Goal: Information Seeking & Learning: Learn about a topic

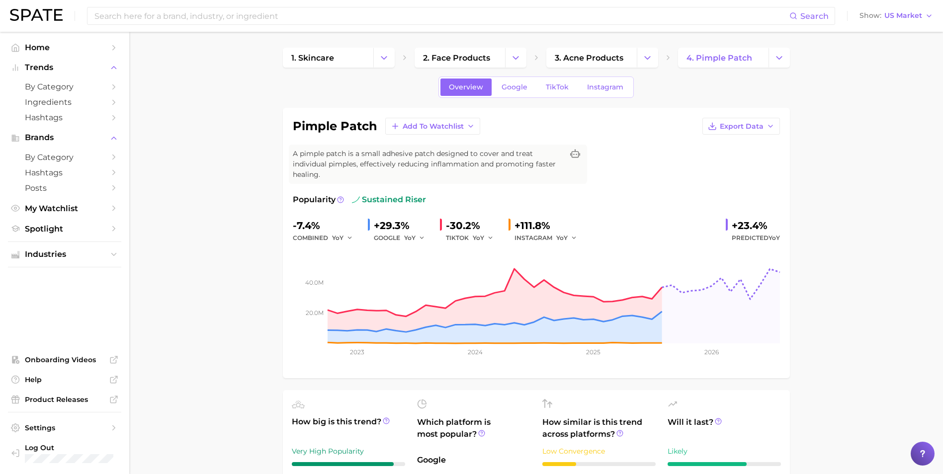
click at [247, 3] on div "Search Show US Market" at bounding box center [471, 16] width 923 height 32
click at [239, 24] on div "Search" at bounding box center [461, 16] width 748 height 18
click at [243, 16] on input at bounding box center [441, 15] width 696 height 17
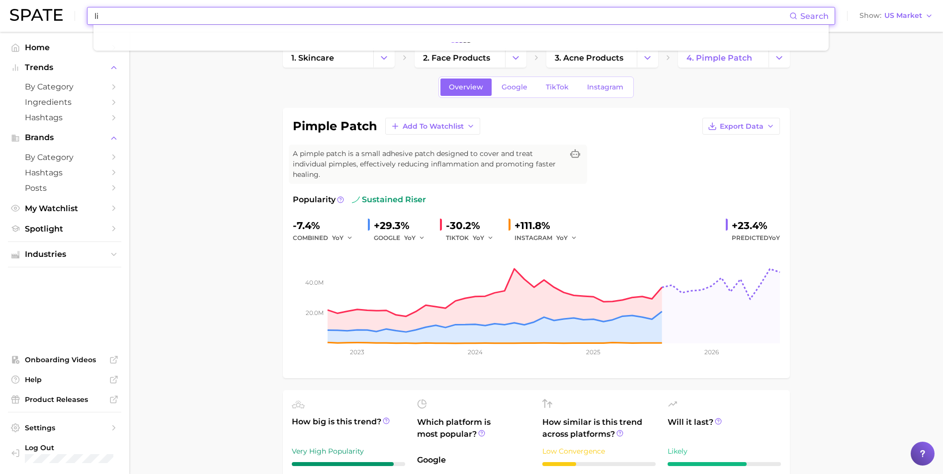
type input "li"
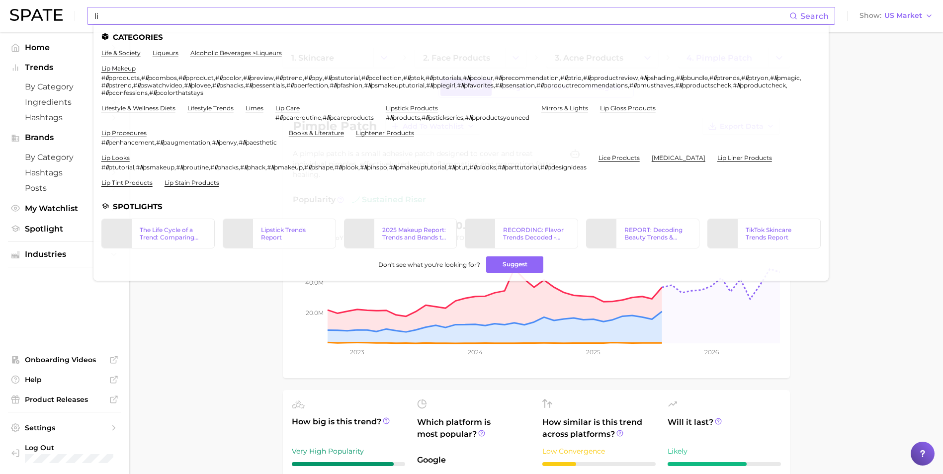
click at [243, 16] on input "li" at bounding box center [441, 15] width 696 height 17
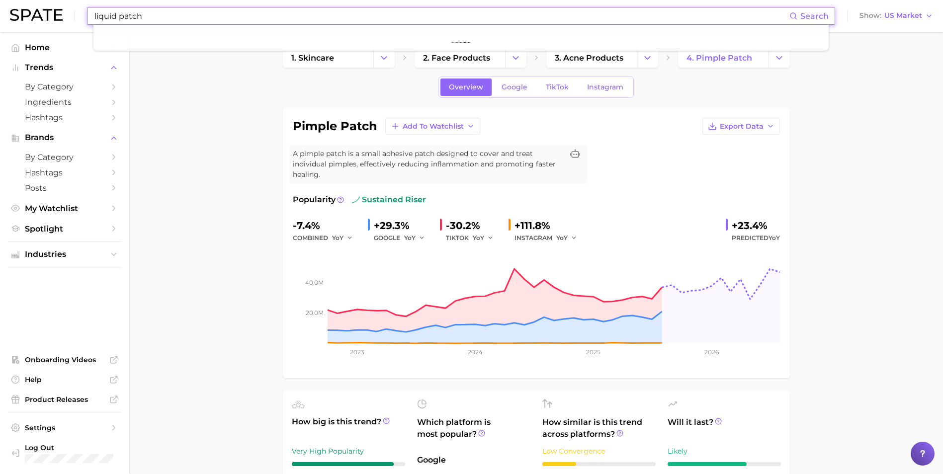
type input "liquid patch"
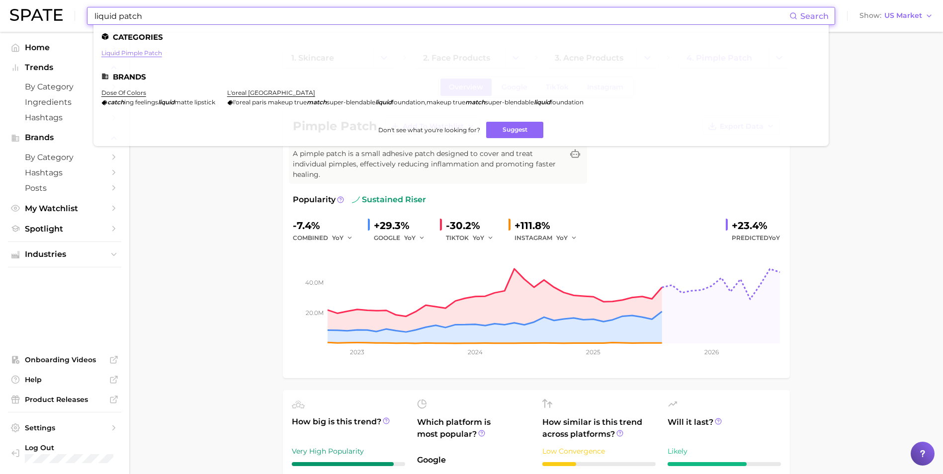
click at [130, 54] on link "liquid pimple patch" at bounding box center [131, 52] width 61 height 7
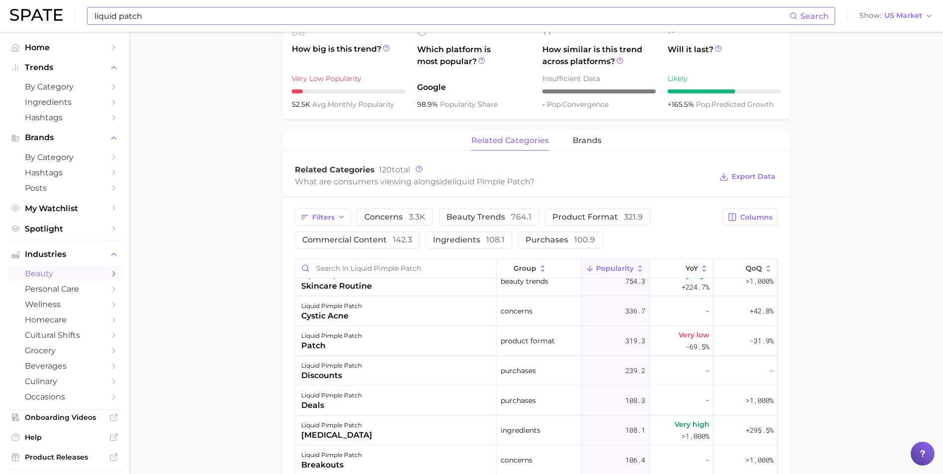
scroll to position [99, 0]
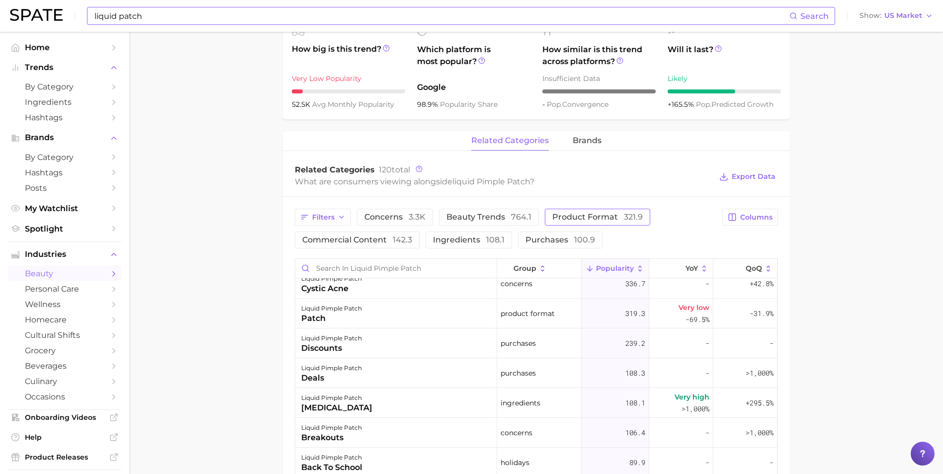
click at [586, 220] on span "product format 321.9" at bounding box center [597, 217] width 90 height 8
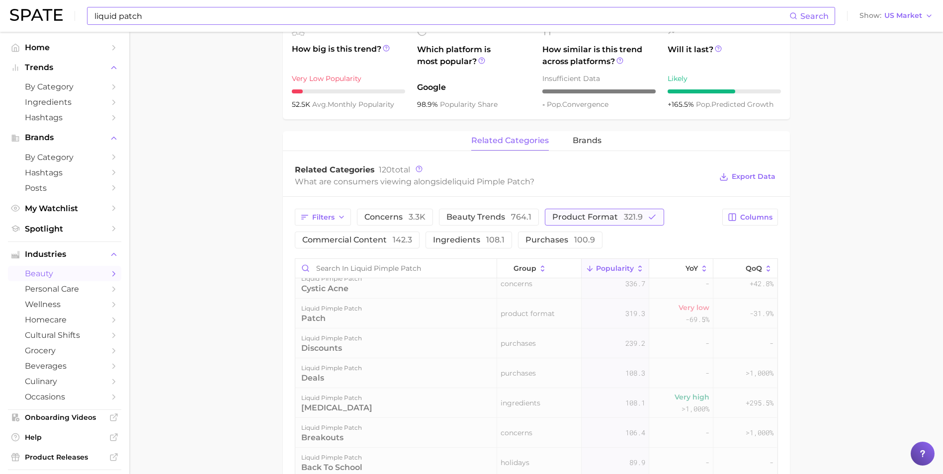
scroll to position [0, 0]
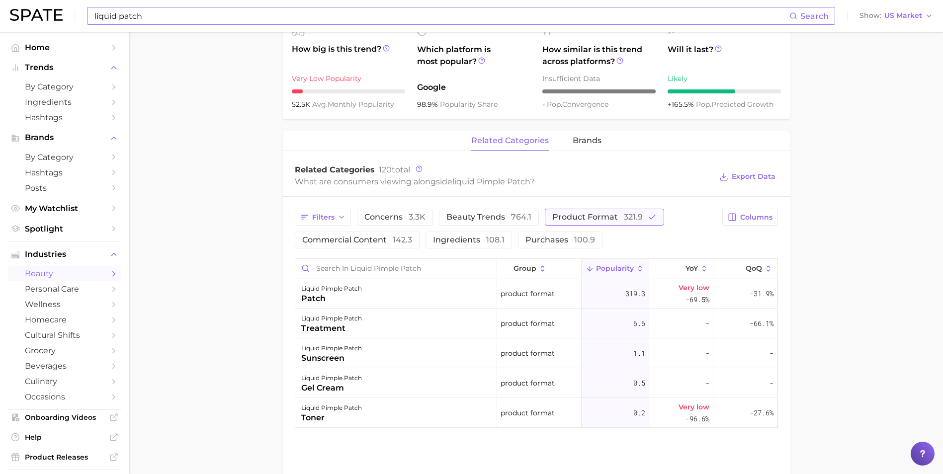
click at [571, 218] on span "product format 321.9" at bounding box center [597, 217] width 90 height 8
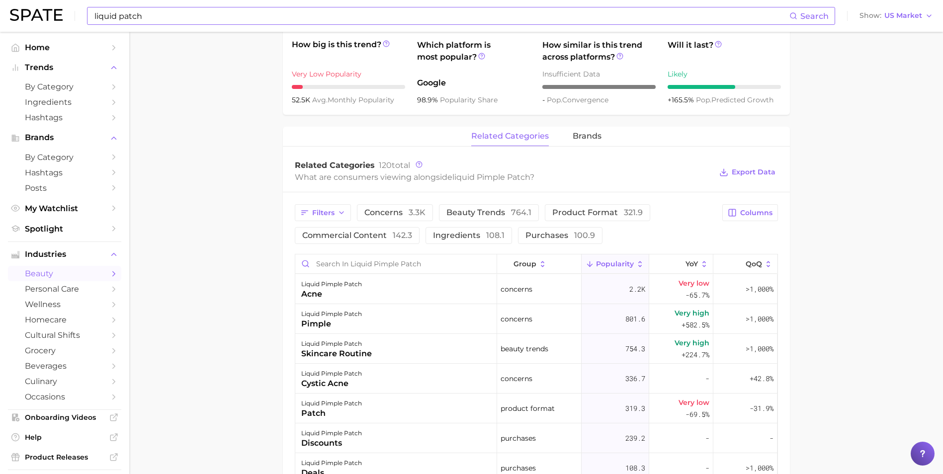
scroll to position [357, 0]
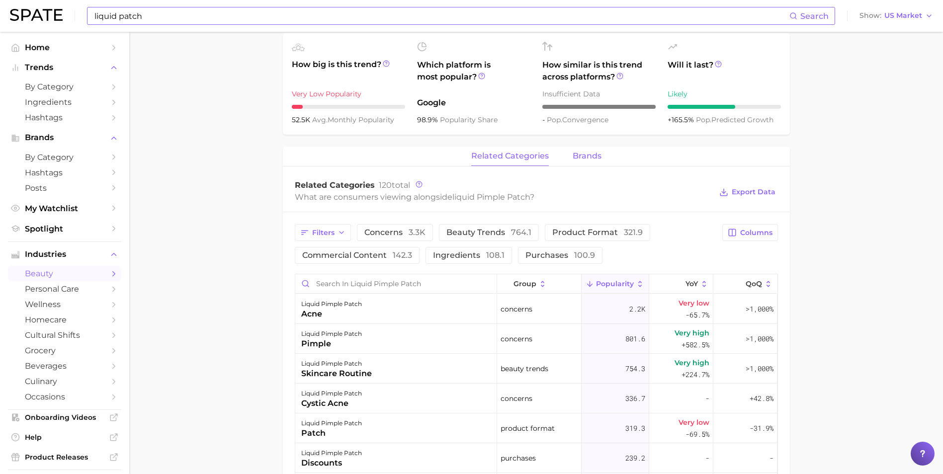
click at [599, 154] on span "brands" at bounding box center [587, 156] width 29 height 9
